Goal: Find specific page/section: Find specific page/section

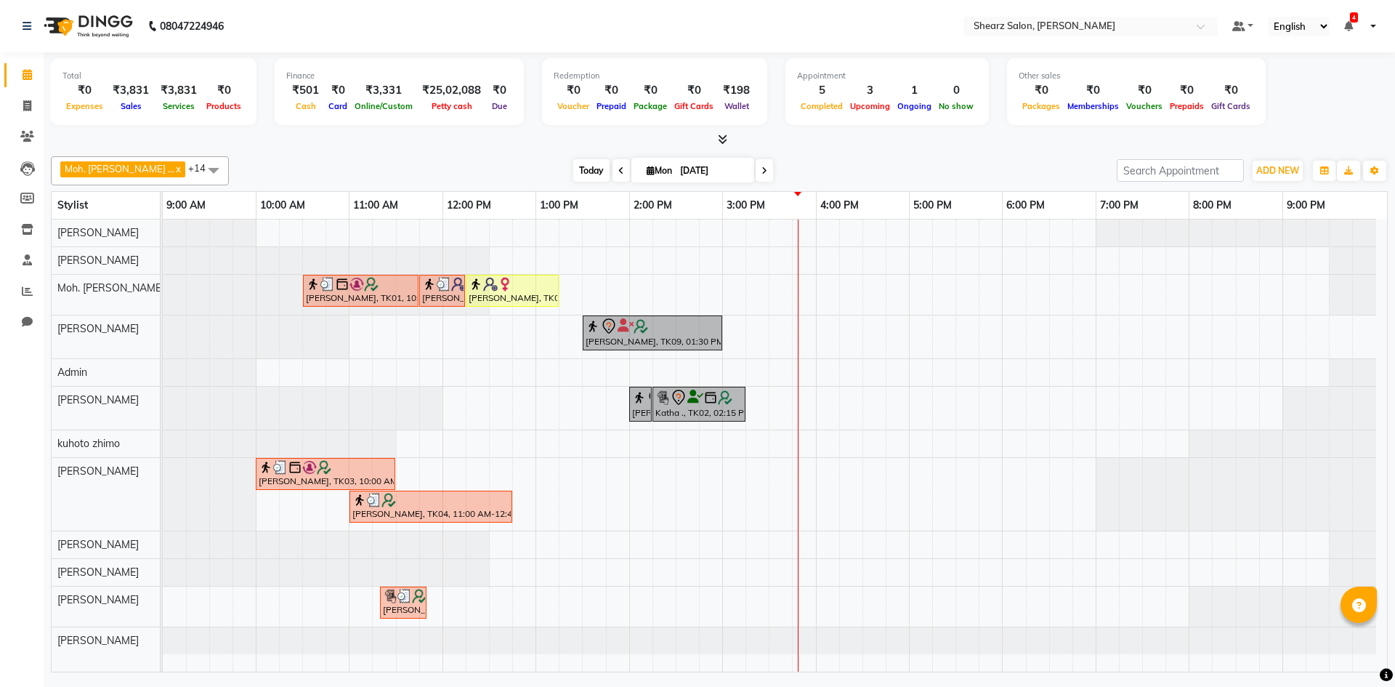
click at [573, 169] on span "Today" at bounding box center [591, 170] width 36 height 23
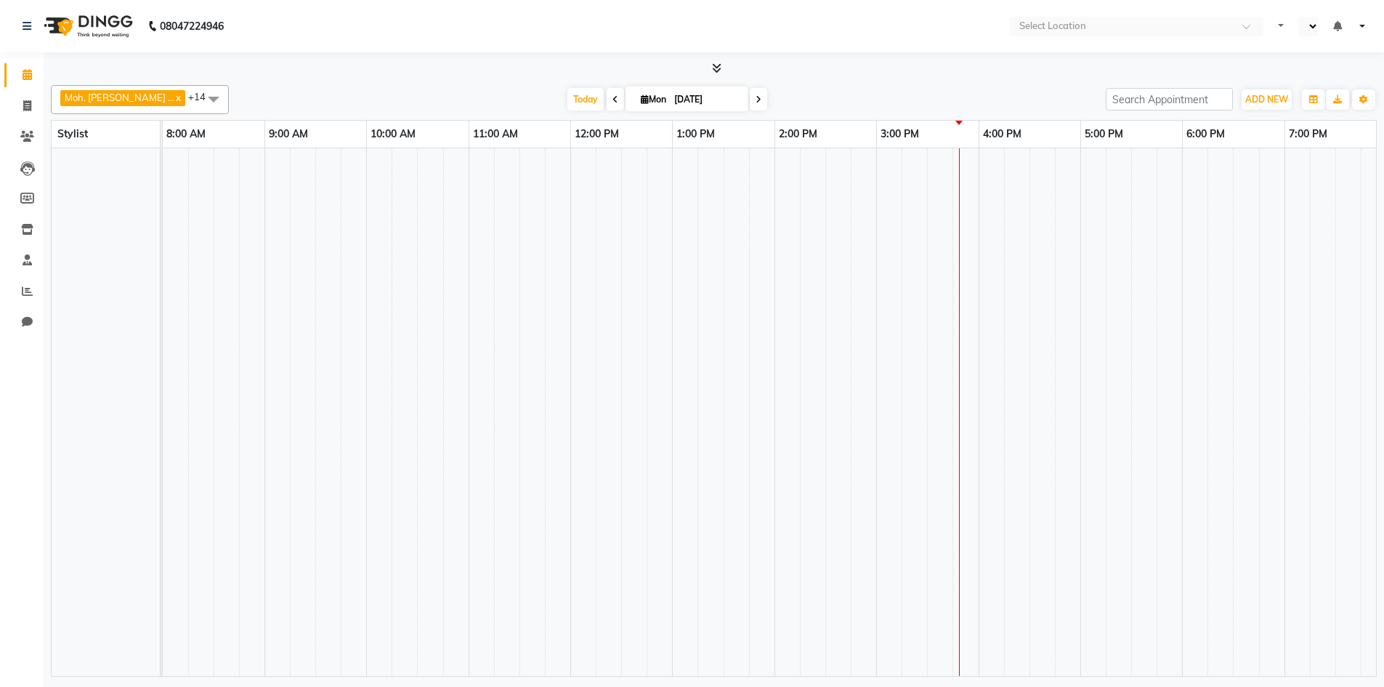
select select "en"
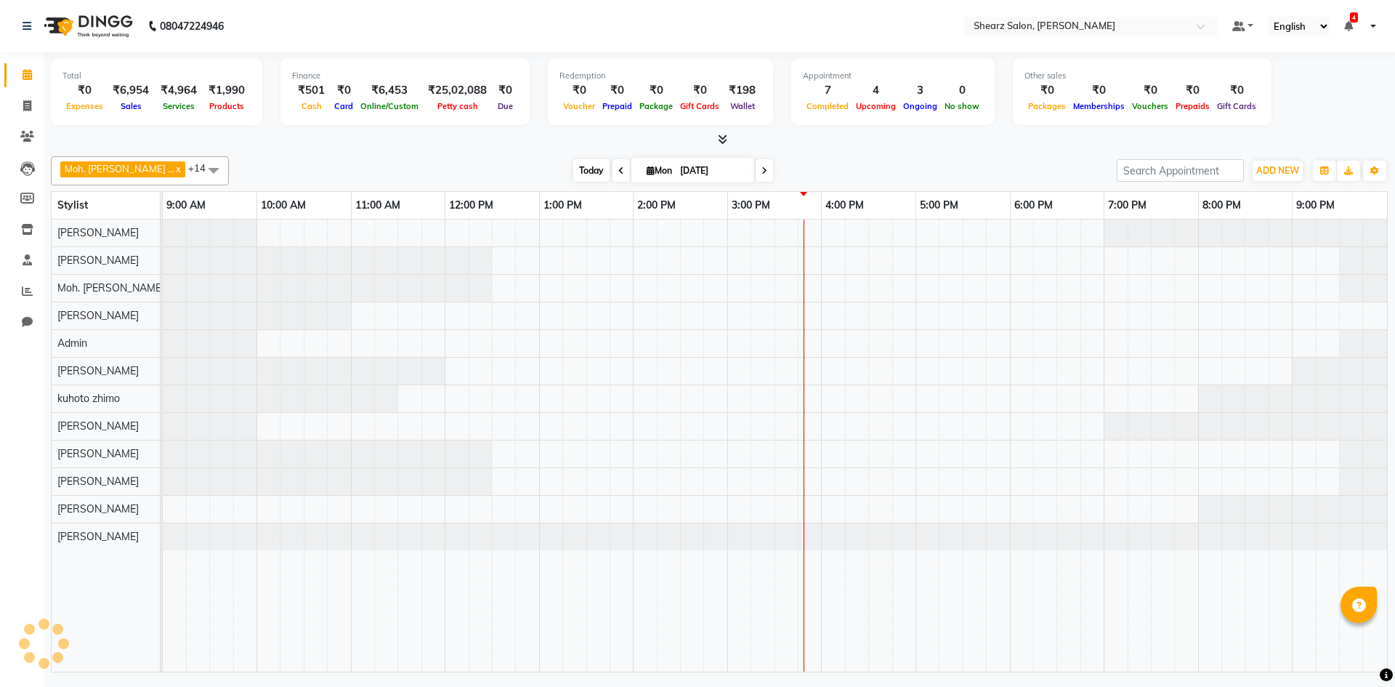
click at [573, 166] on span "Today" at bounding box center [591, 170] width 36 height 23
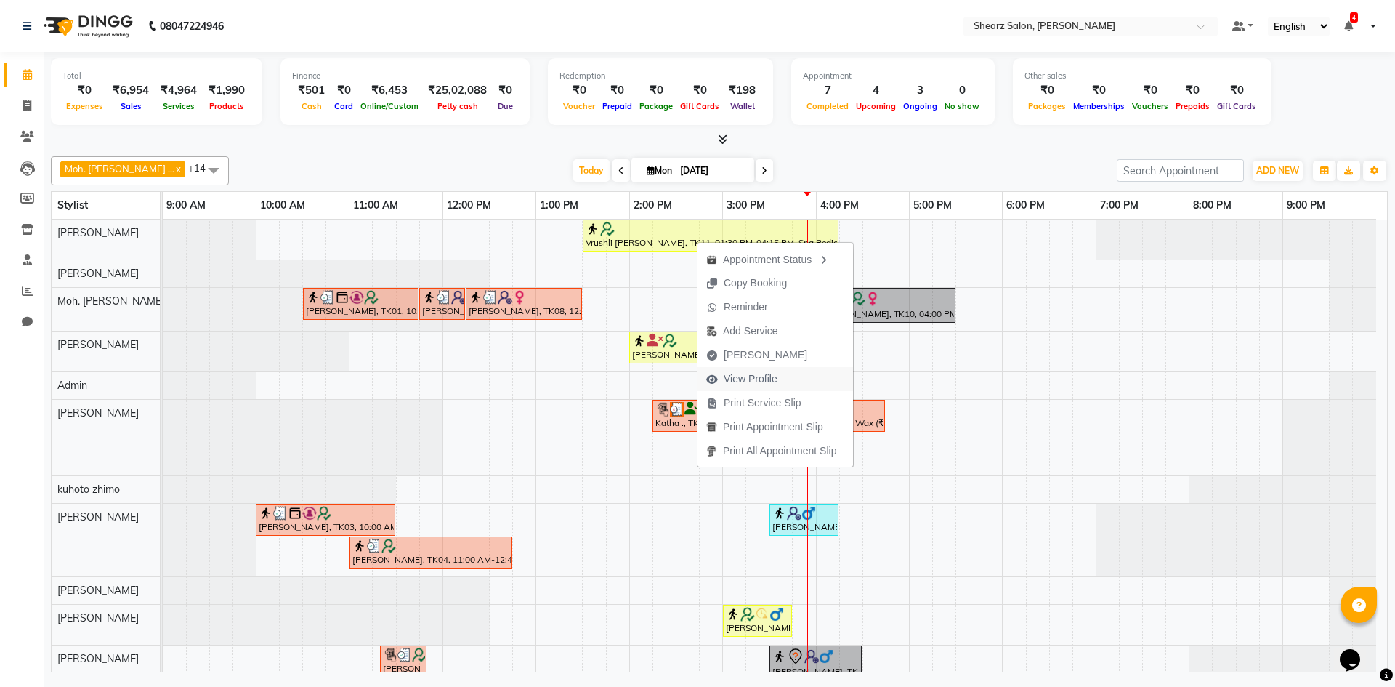
click at [705, 378] on span "View Profile" at bounding box center [741, 379] width 89 height 24
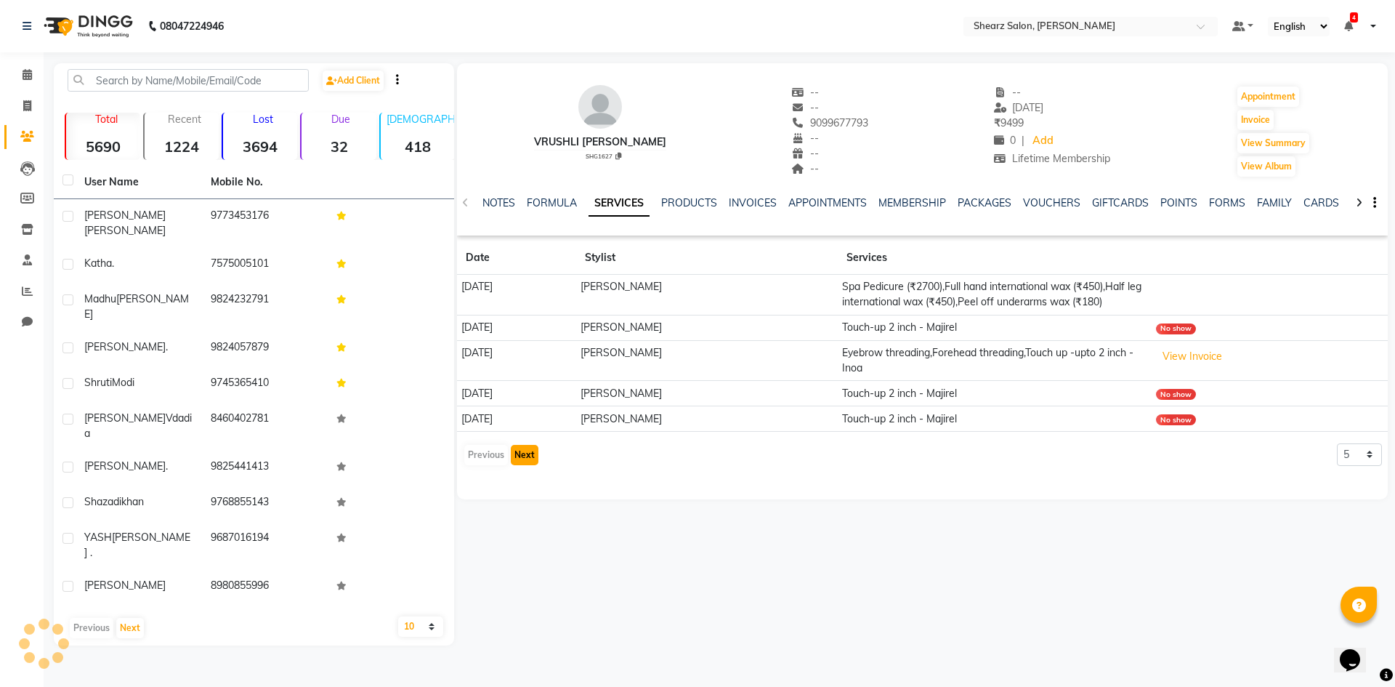
click at [532, 465] on button "Next" at bounding box center [525, 455] width 28 height 20
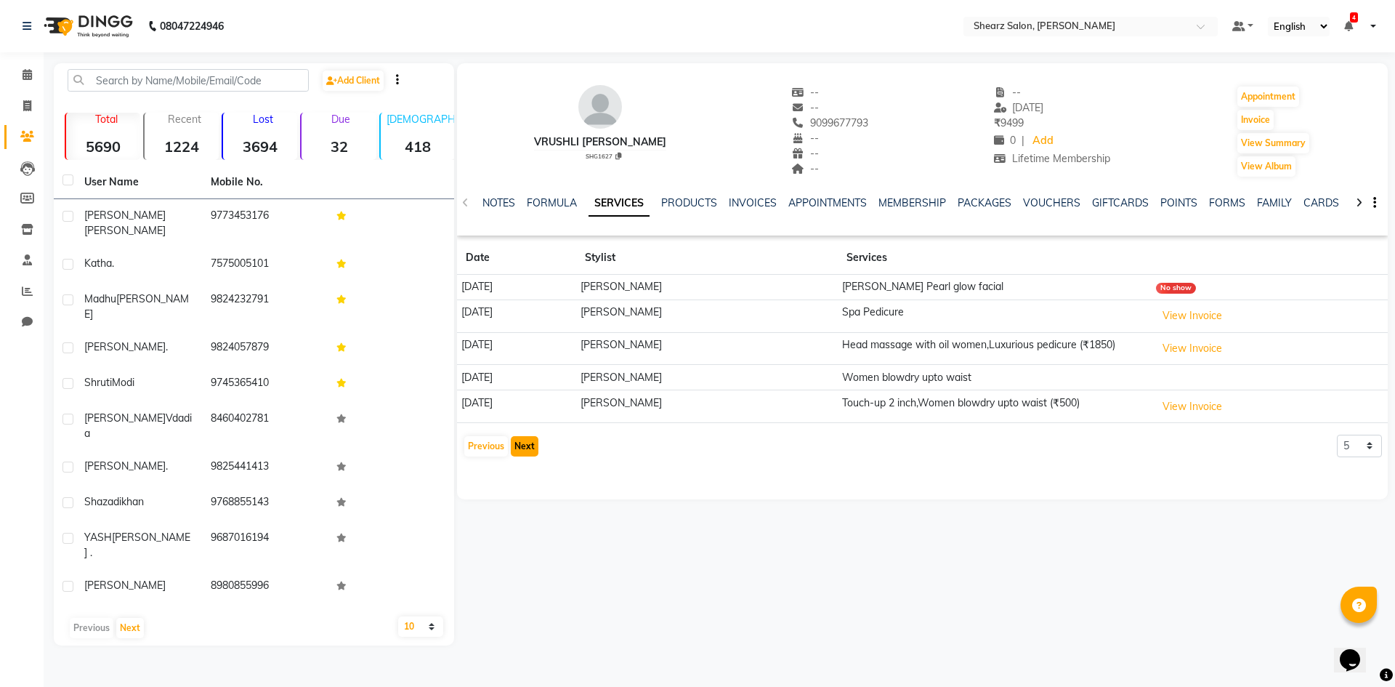
click at [525, 445] on button "Next" at bounding box center [525, 446] width 28 height 20
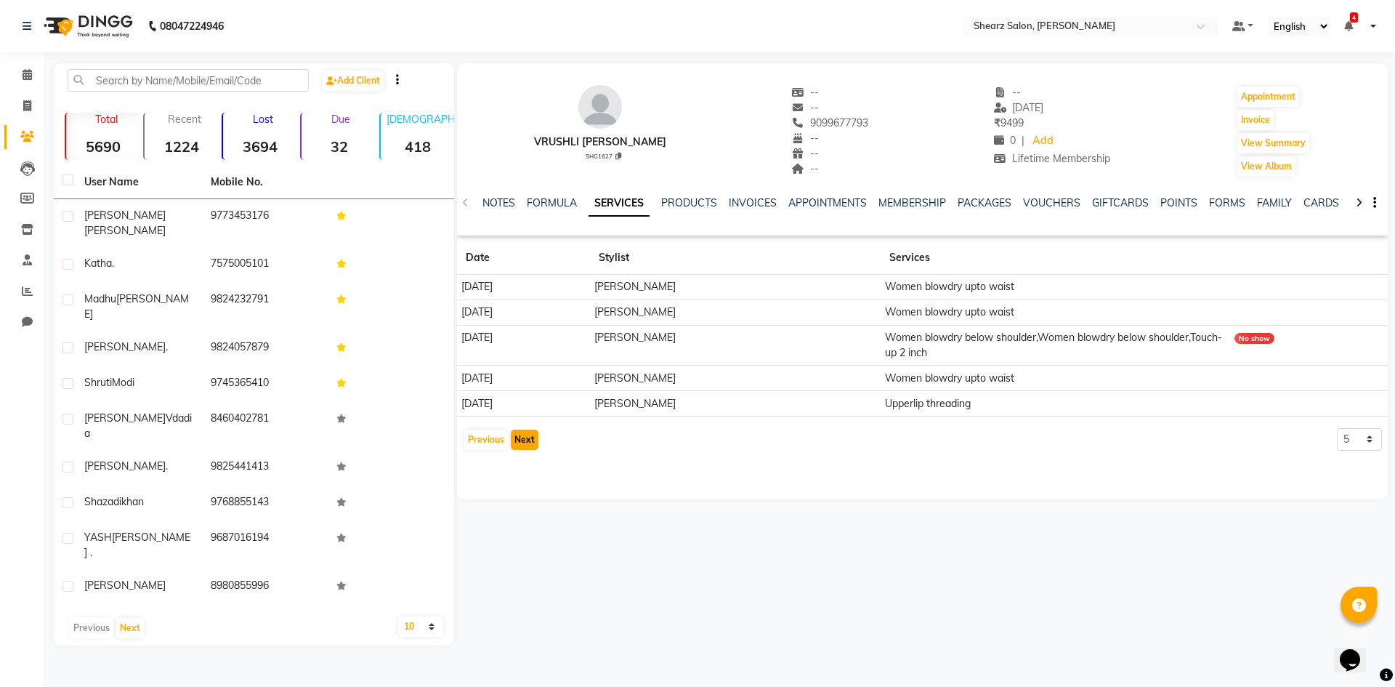
click at [525, 445] on button "Next" at bounding box center [525, 439] width 28 height 20
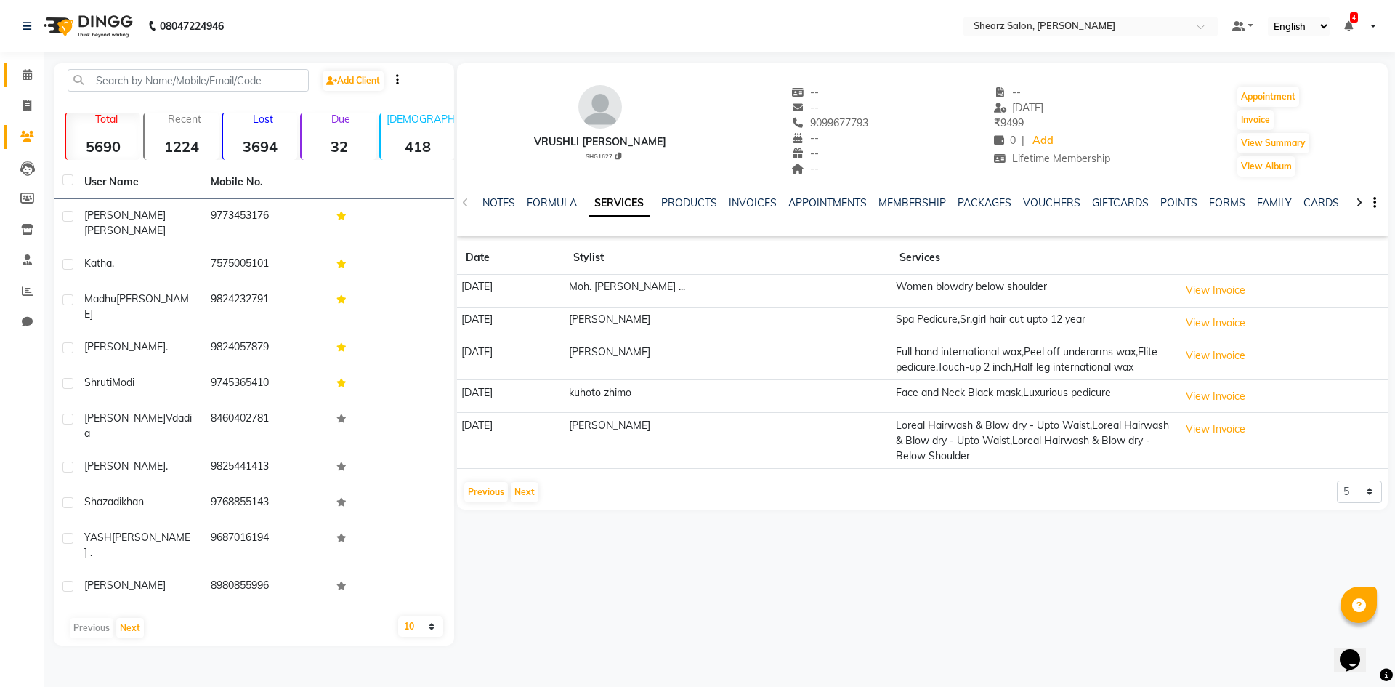
click at [28, 63] on link "Calendar" at bounding box center [21, 75] width 35 height 24
